Goal: Register for event/course

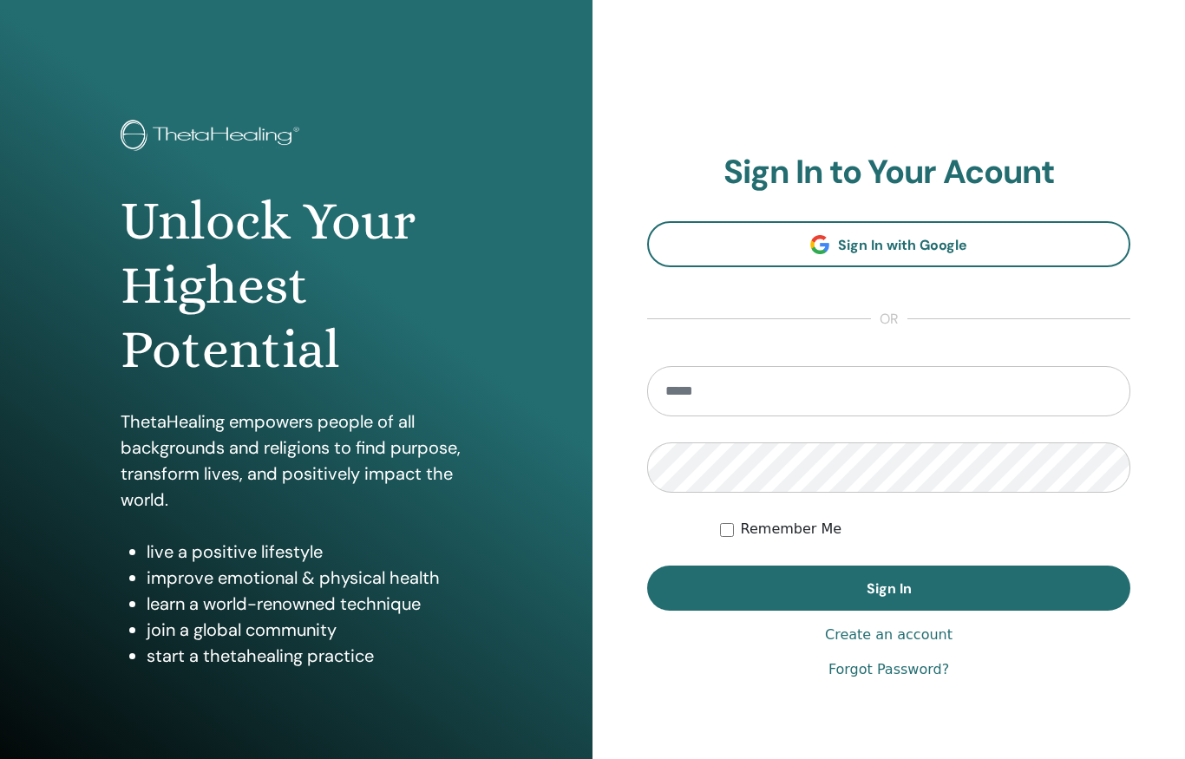
click at [733, 388] on input "email" at bounding box center [888, 391] width 483 height 50
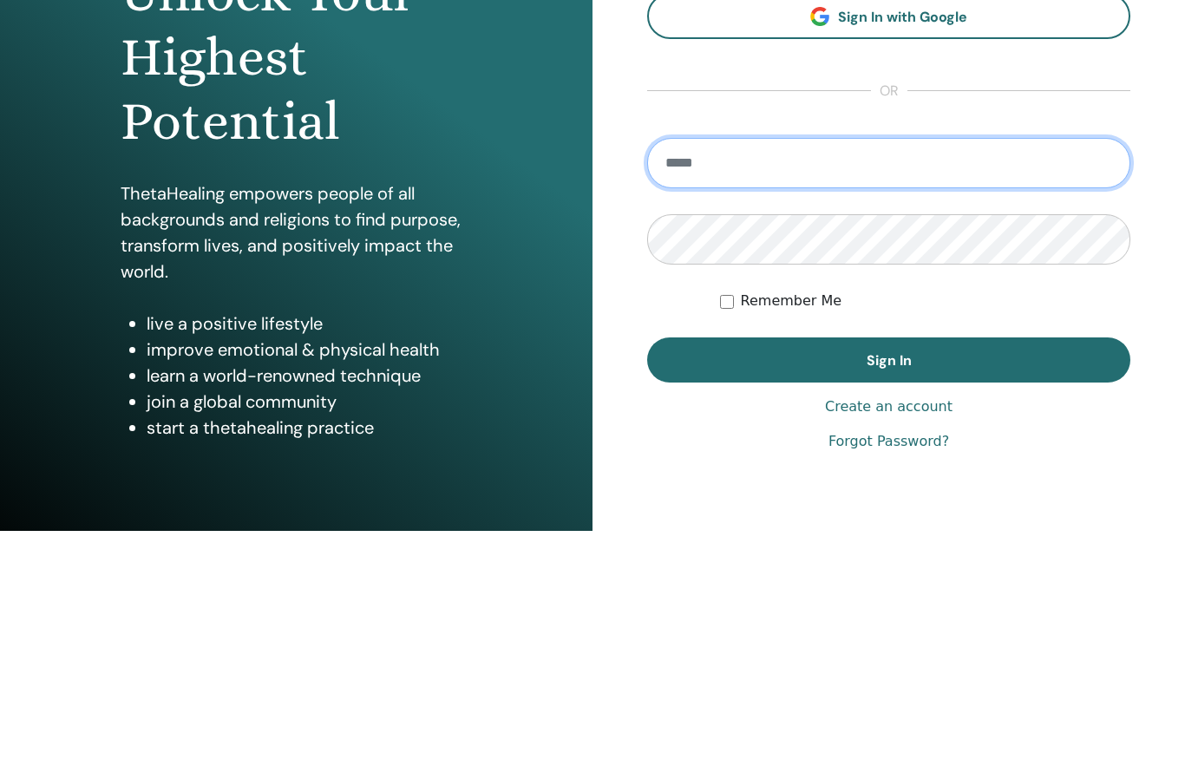
type input "**********"
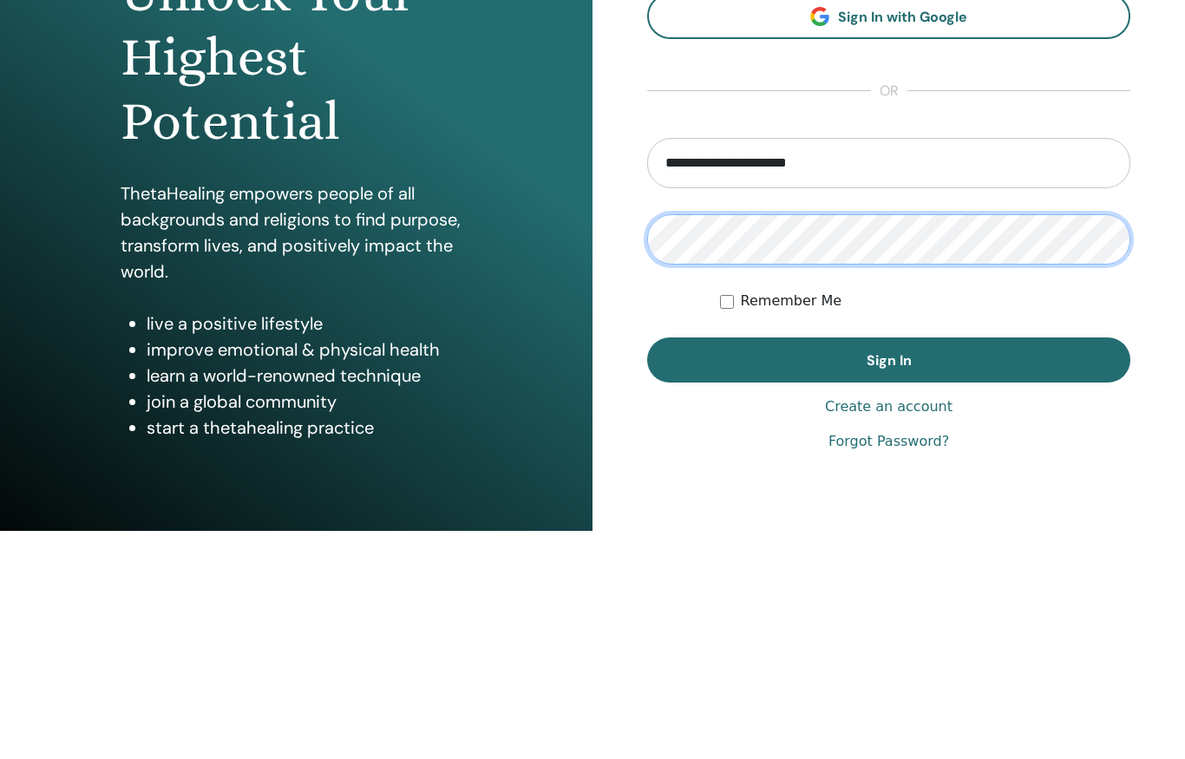
scroll to position [74, 0]
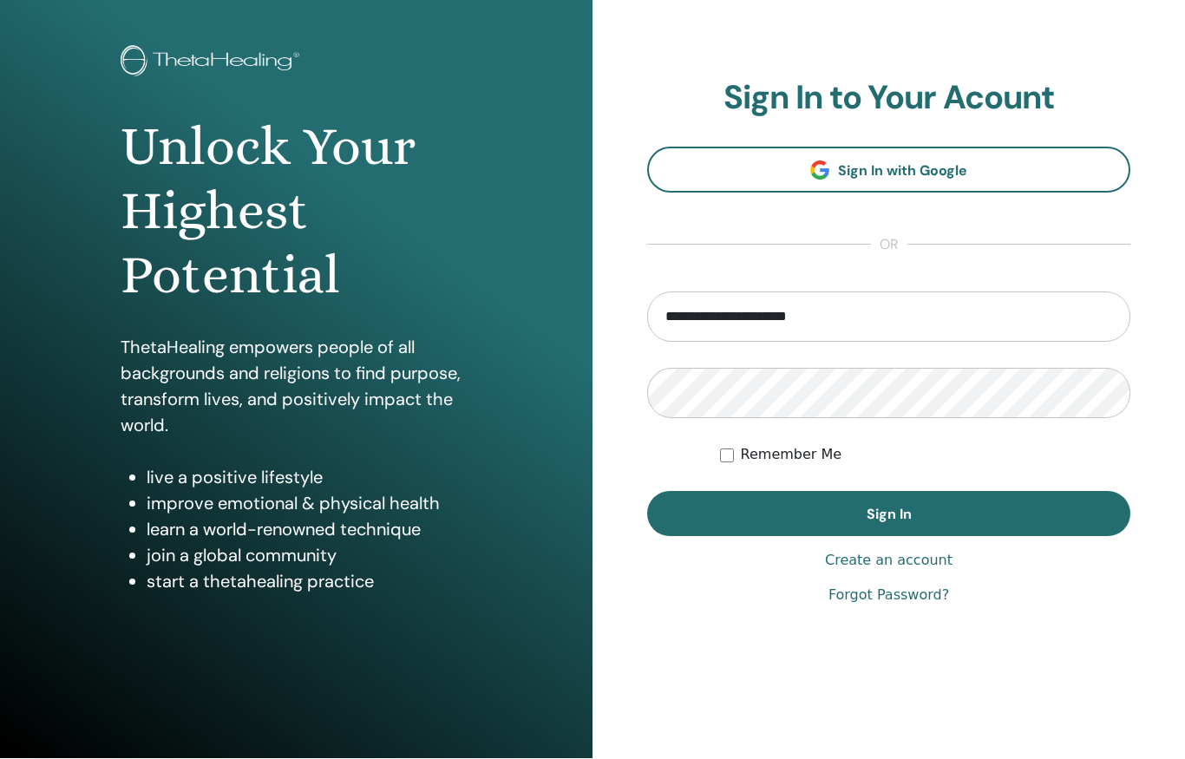
click at [894, 509] on span "Sign In" at bounding box center [889, 515] width 45 height 18
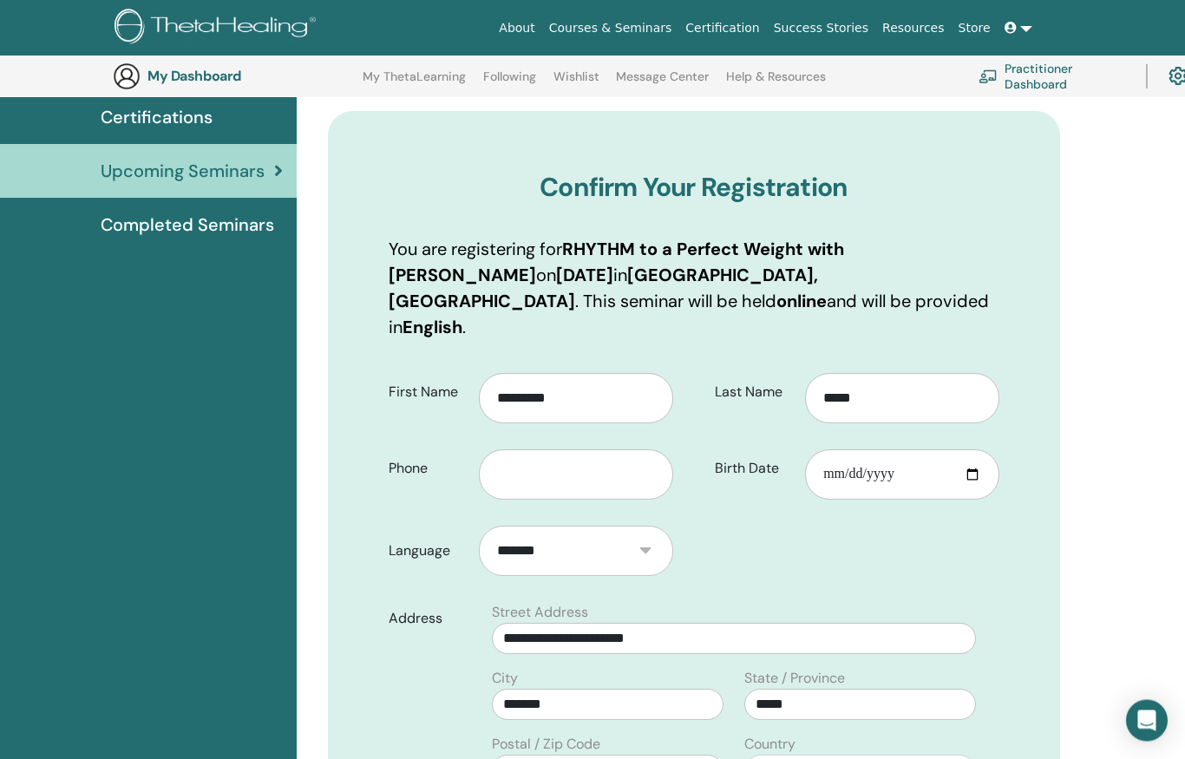
scroll to position [138, 0]
click at [541, 449] on input "text" at bounding box center [576, 474] width 194 height 50
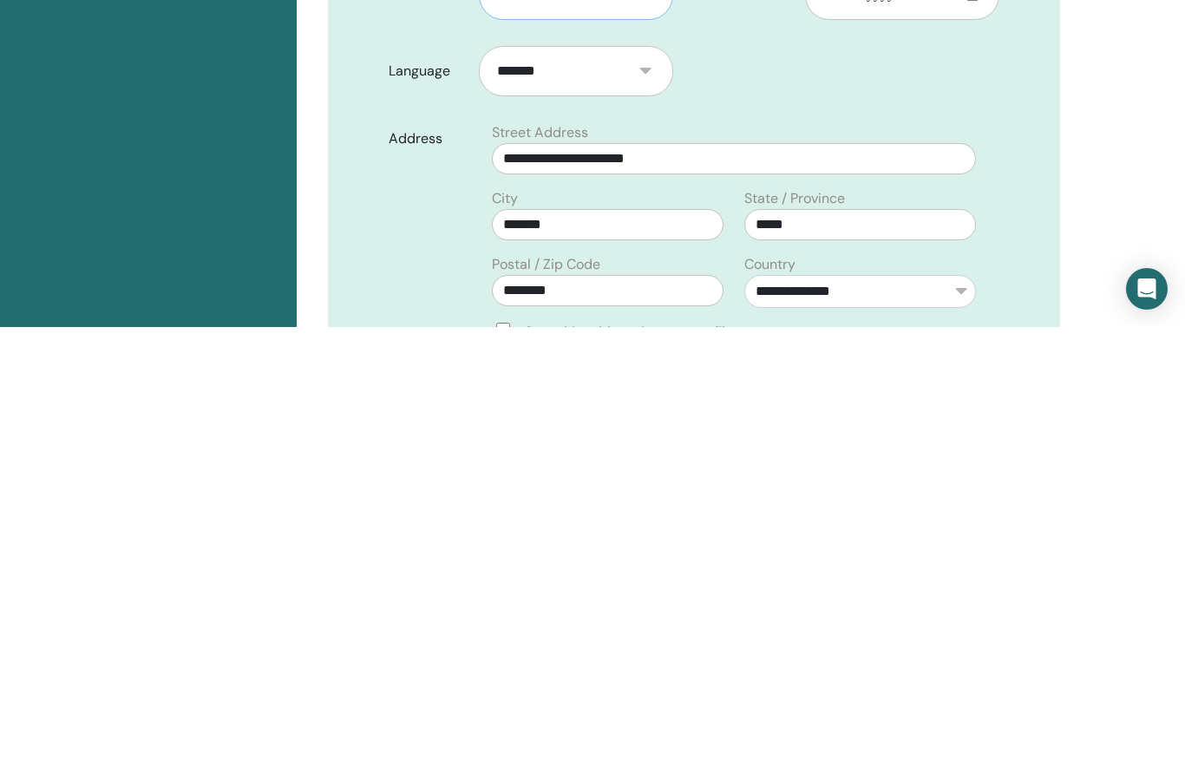
scroll to position [193, 0]
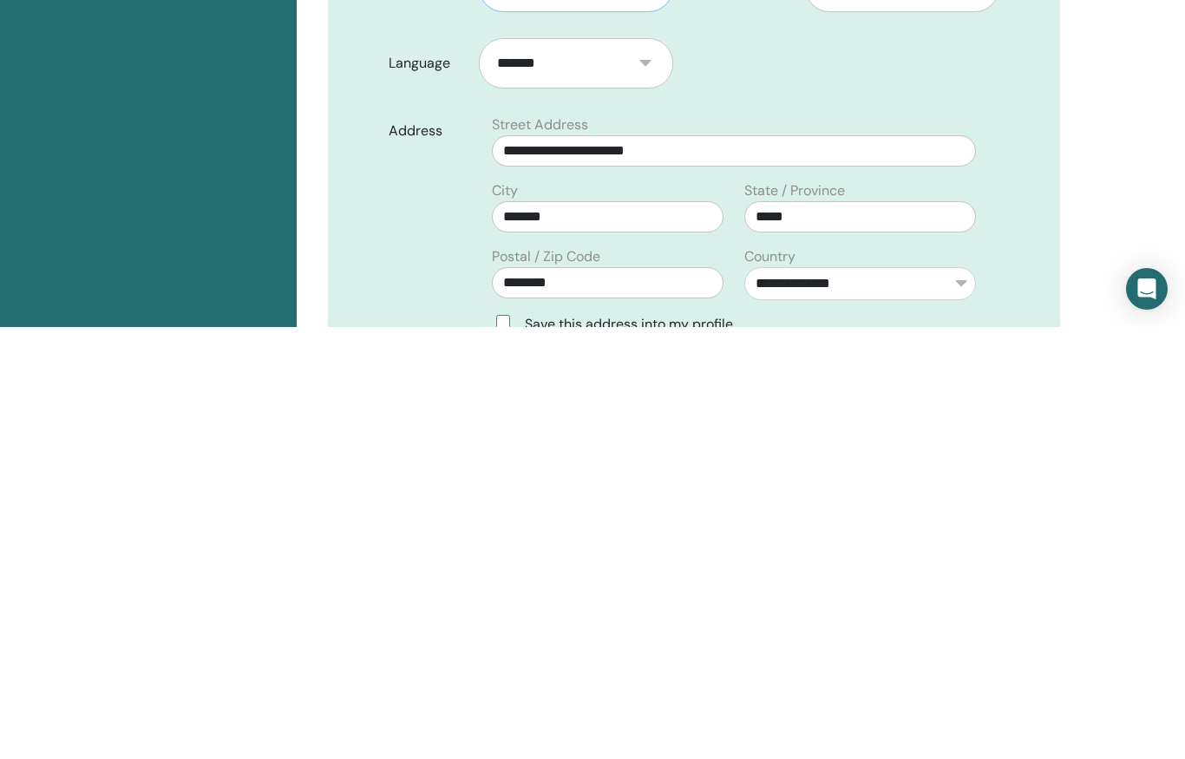
type input "**********"
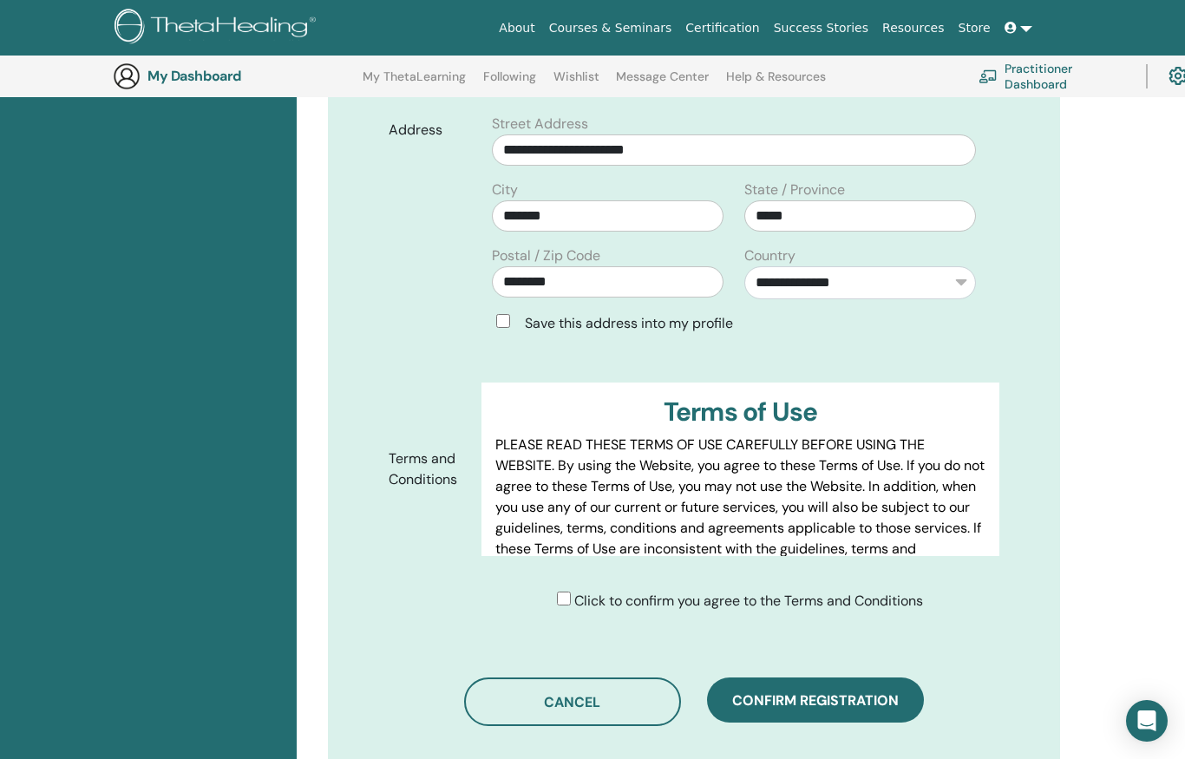
click at [570, 591] on div "Click to confirm you agree to the Terms and Conditions" at bounding box center [740, 601] width 366 height 21
click at [803, 696] on button "Confirm registration" at bounding box center [815, 700] width 217 height 45
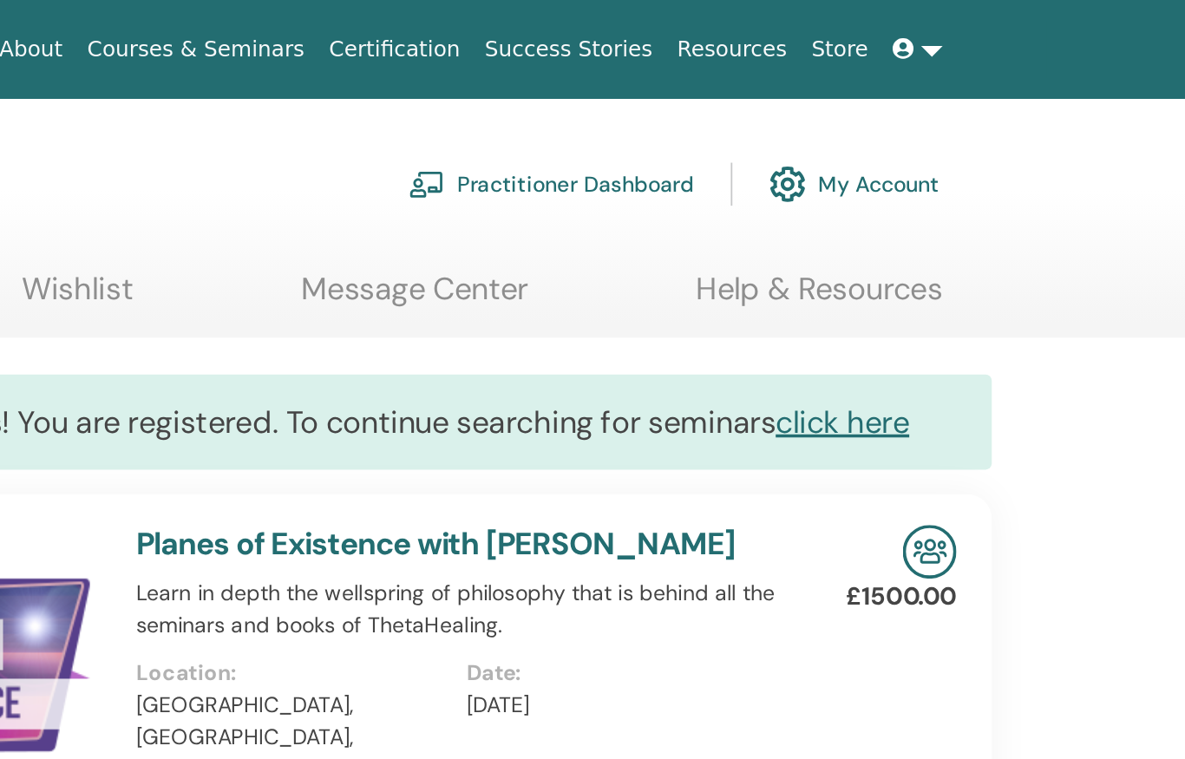
click at [1005, 25] on icon at bounding box center [1011, 28] width 12 height 12
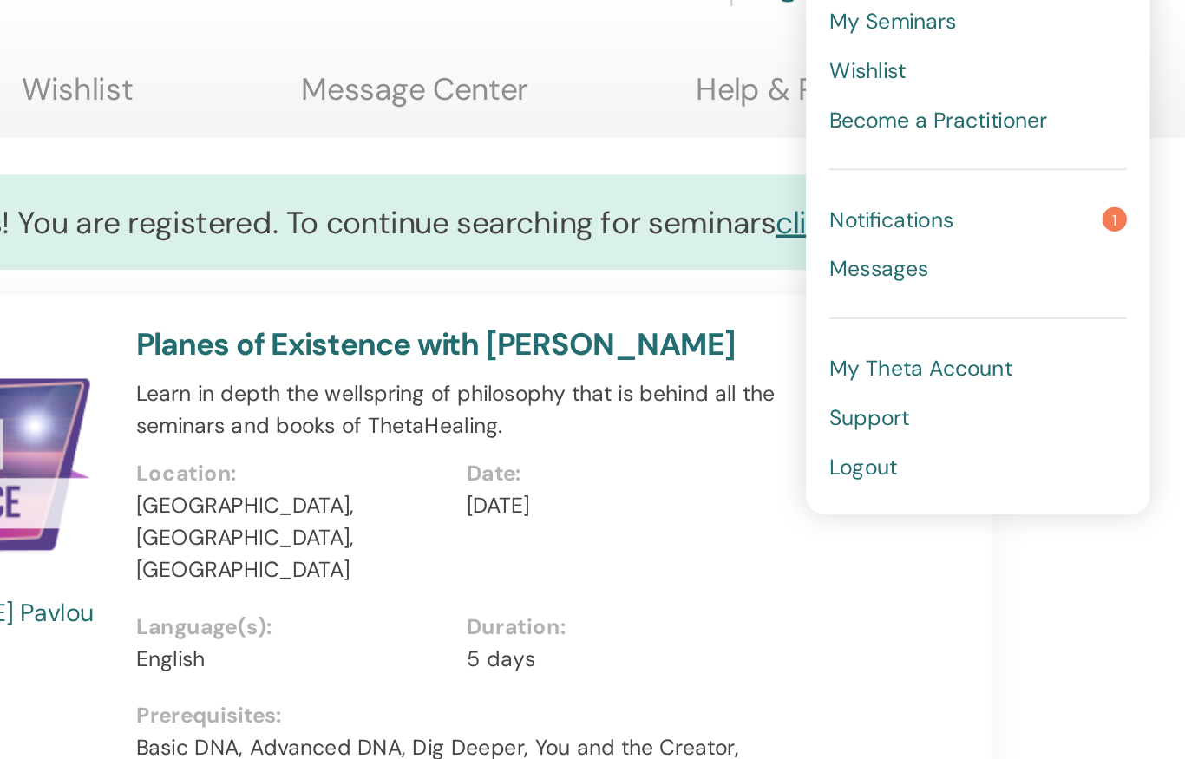
click at [968, 415] on span "Logout" at bounding box center [987, 423] width 38 height 16
